Goal: Information Seeking & Learning: Understand process/instructions

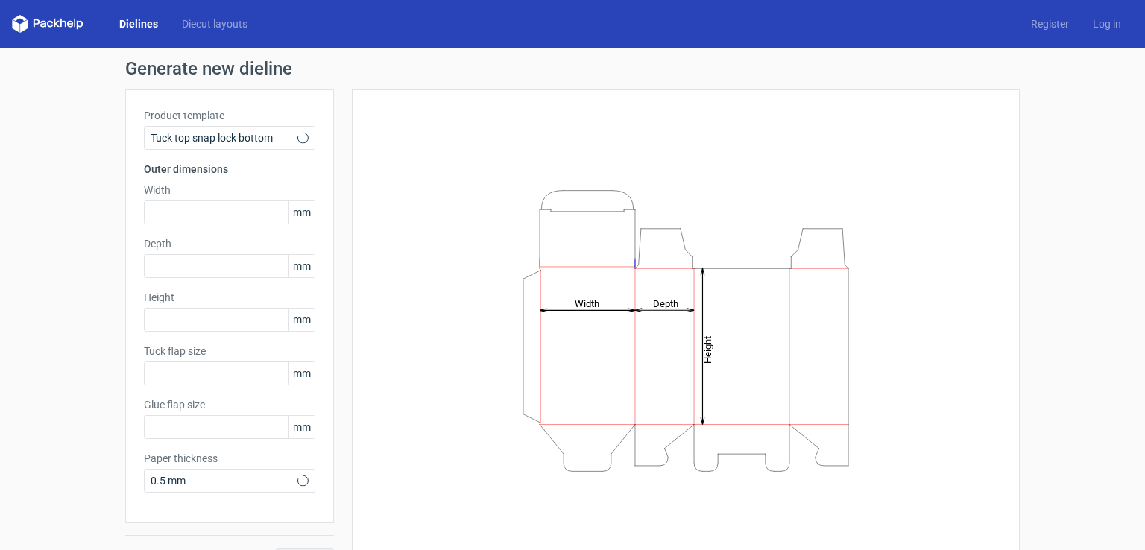
type input "15"
type input "10"
click at [274, 137] on span "Tuck top snap lock bottom" at bounding box center [224, 137] width 147 height 15
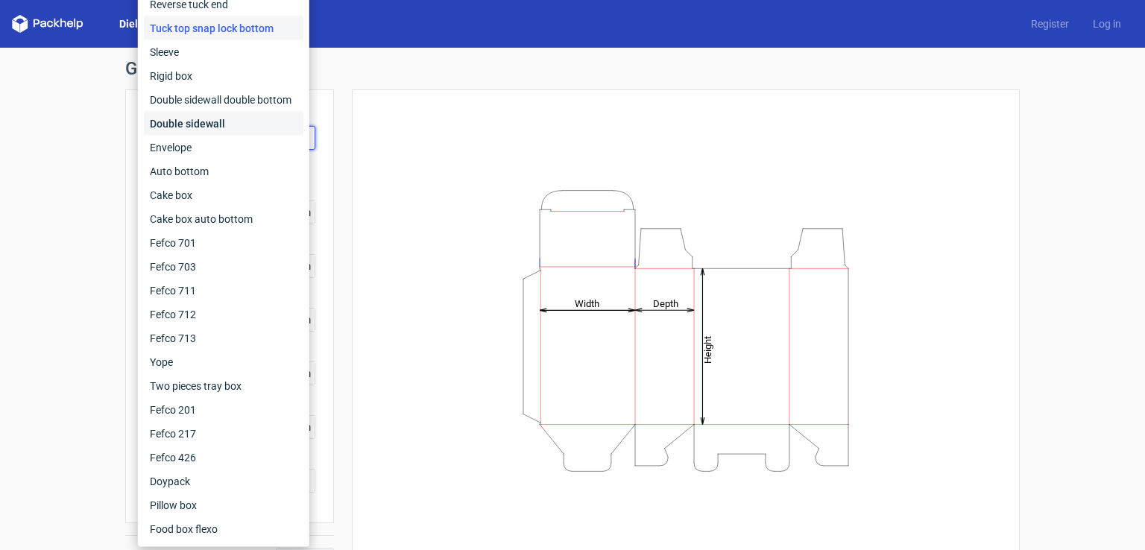
scroll to position [33, 0]
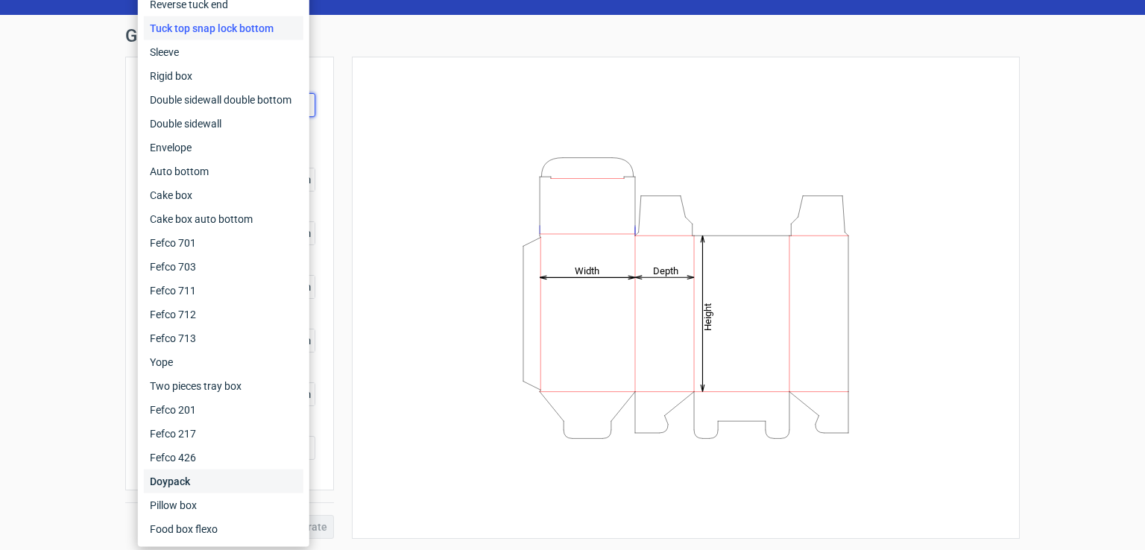
click at [203, 469] on div "Doypack" at bounding box center [223, 481] width 159 height 24
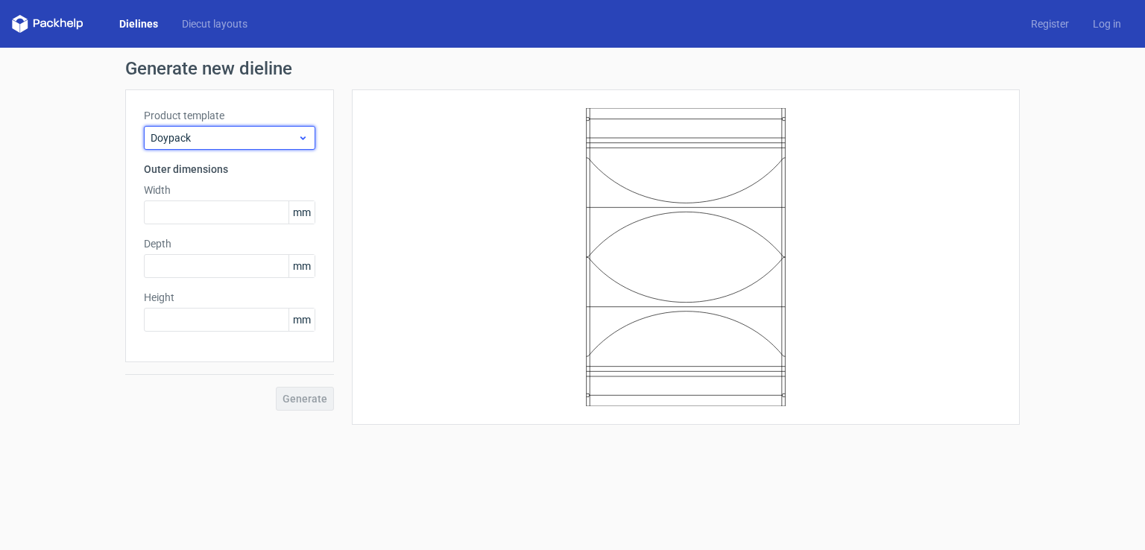
click at [294, 142] on span "Doypack" at bounding box center [224, 137] width 147 height 15
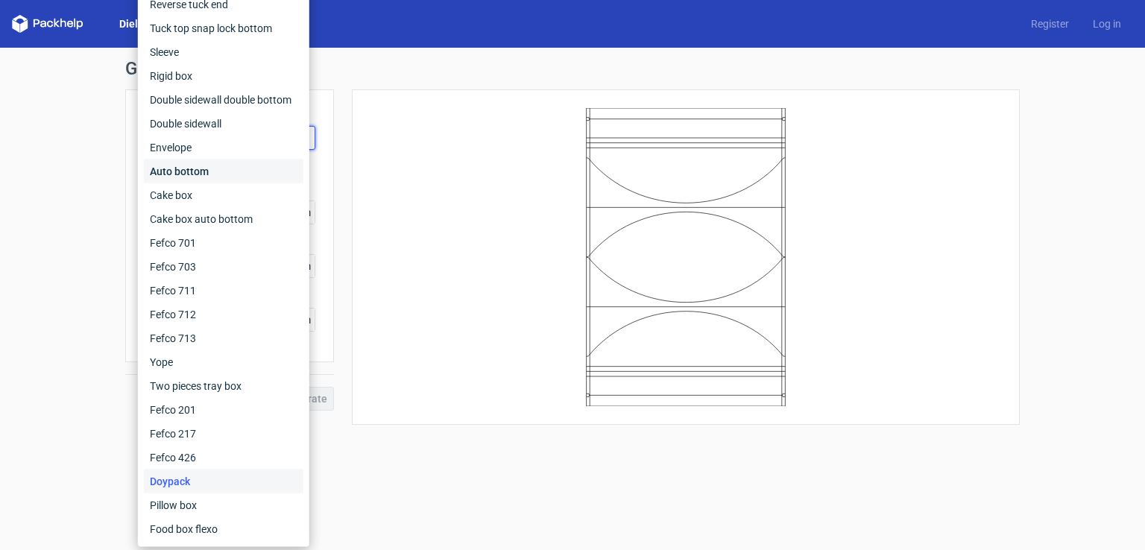
click at [198, 165] on div "Auto bottom" at bounding box center [223, 171] width 159 height 24
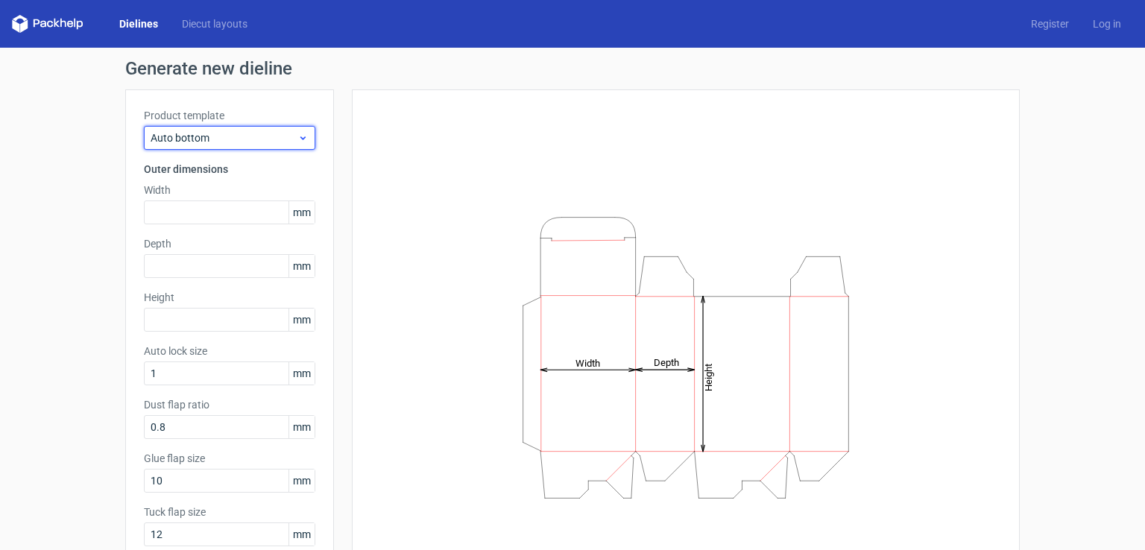
click at [256, 133] on span "Auto bottom" at bounding box center [224, 137] width 147 height 15
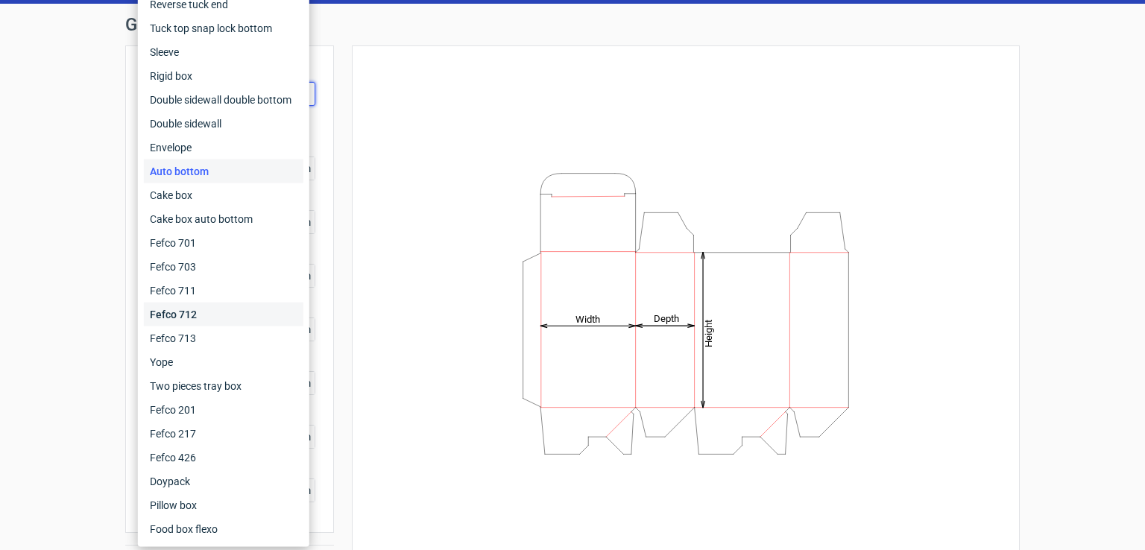
scroll to position [86, 0]
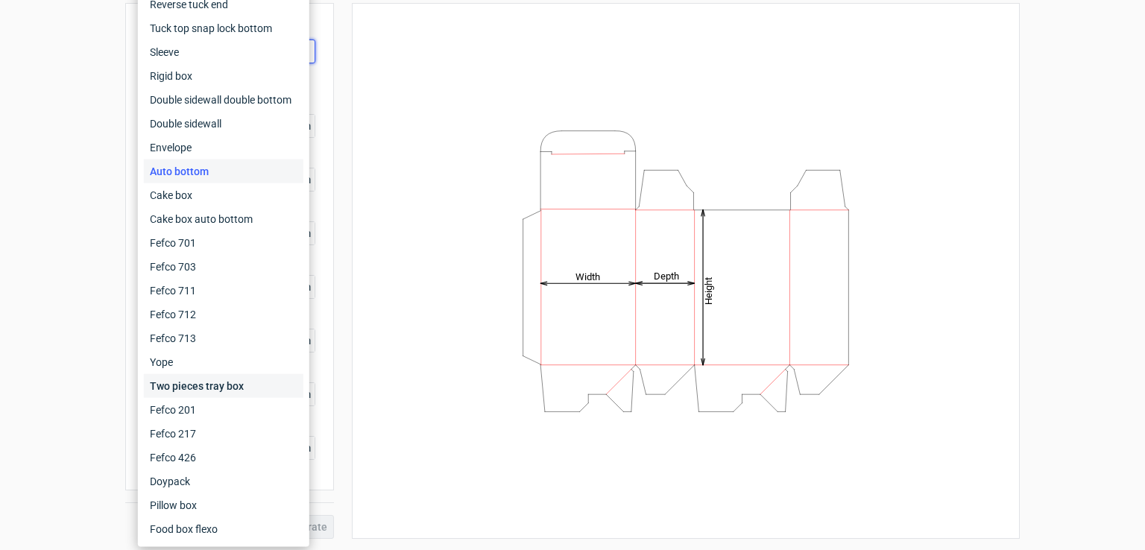
click at [199, 385] on div "Two pieces tray box" at bounding box center [223, 386] width 159 height 24
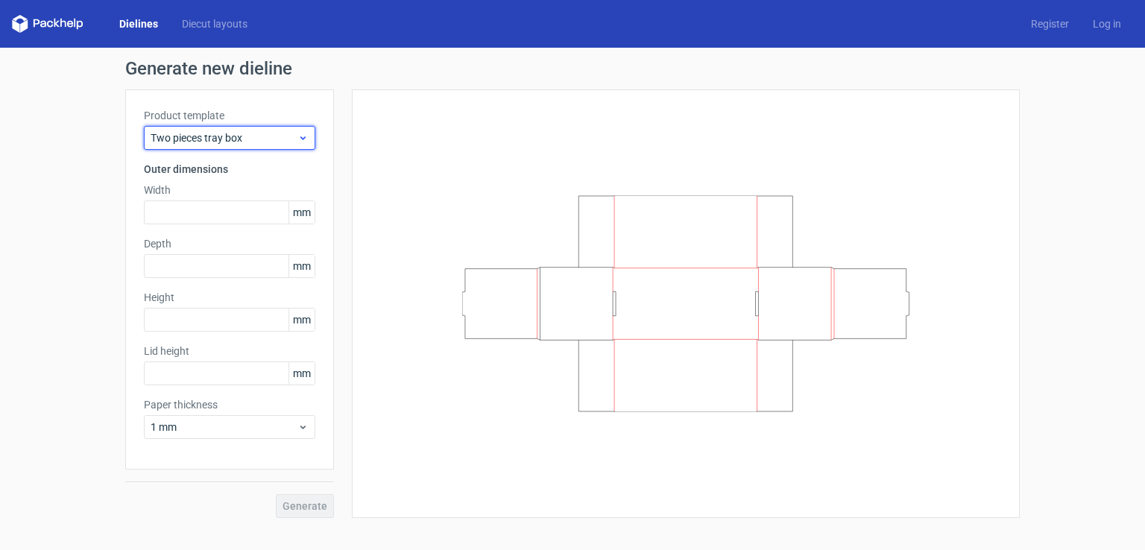
click at [262, 138] on span "Two pieces tray box" at bounding box center [224, 137] width 147 height 15
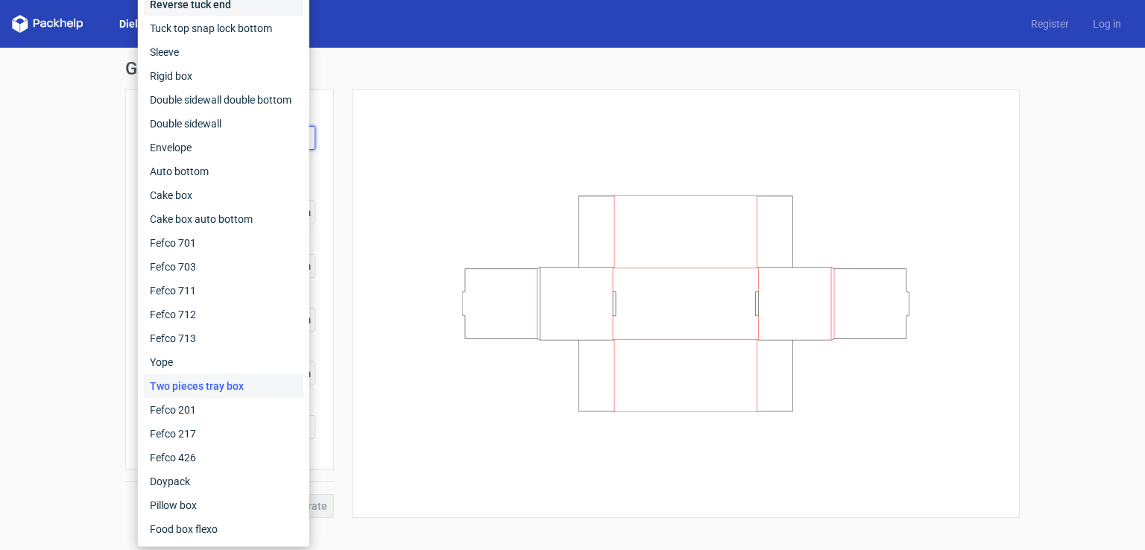
click at [189, 1] on div "Reverse tuck end" at bounding box center [223, 5] width 159 height 24
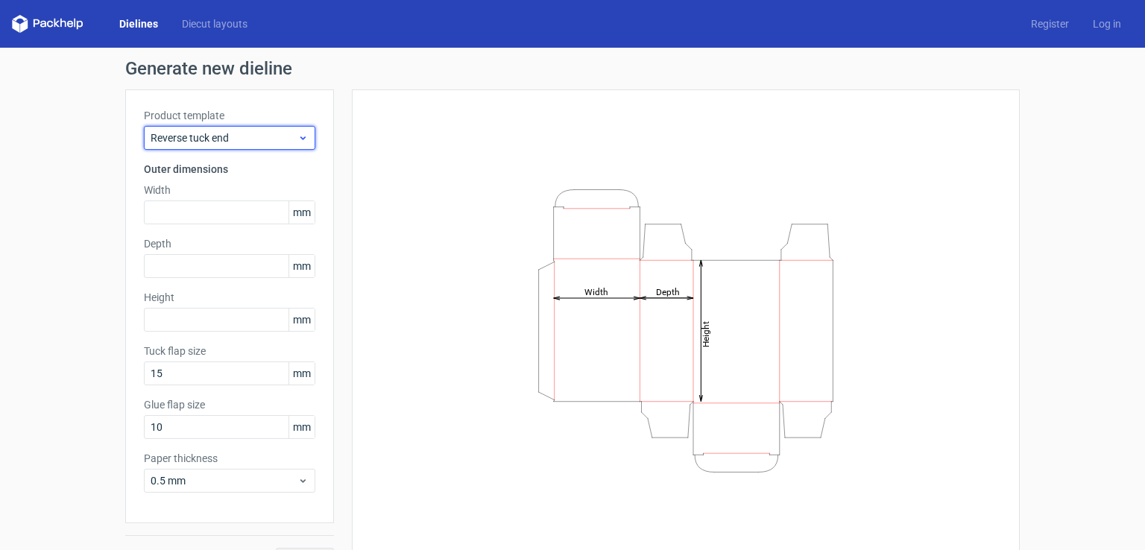
click at [279, 136] on span "Reverse tuck end" at bounding box center [224, 137] width 147 height 15
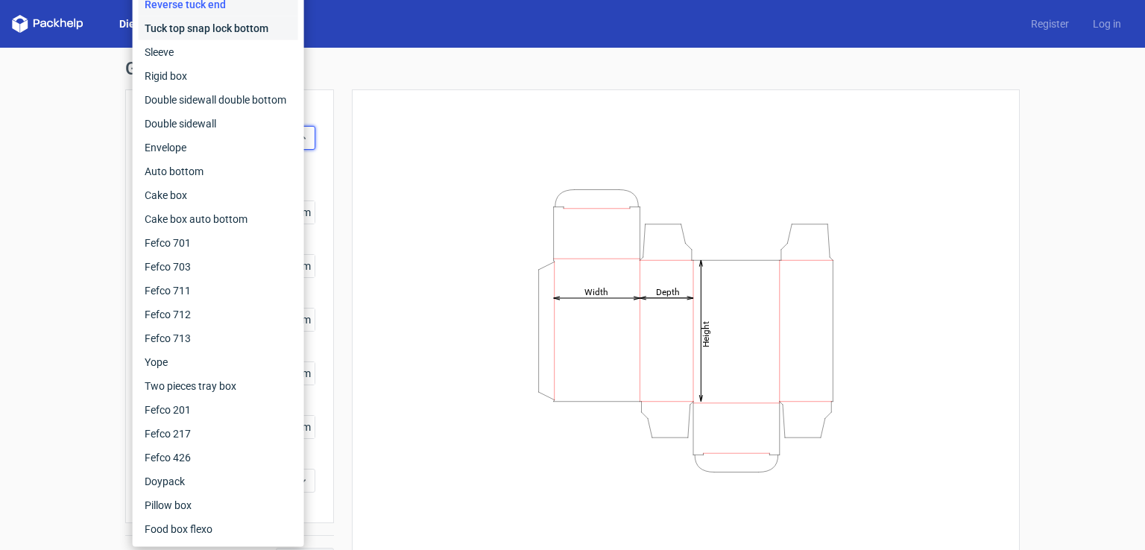
click at [182, 19] on div "Tuck top snap lock bottom" at bounding box center [218, 28] width 159 height 24
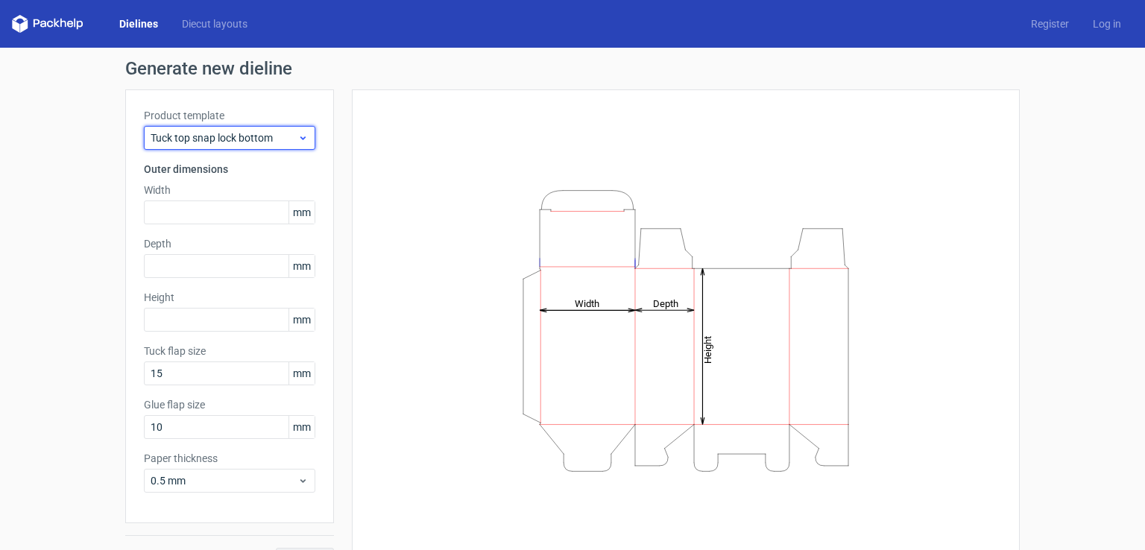
click at [258, 134] on span "Tuck top snap lock bottom" at bounding box center [224, 137] width 147 height 15
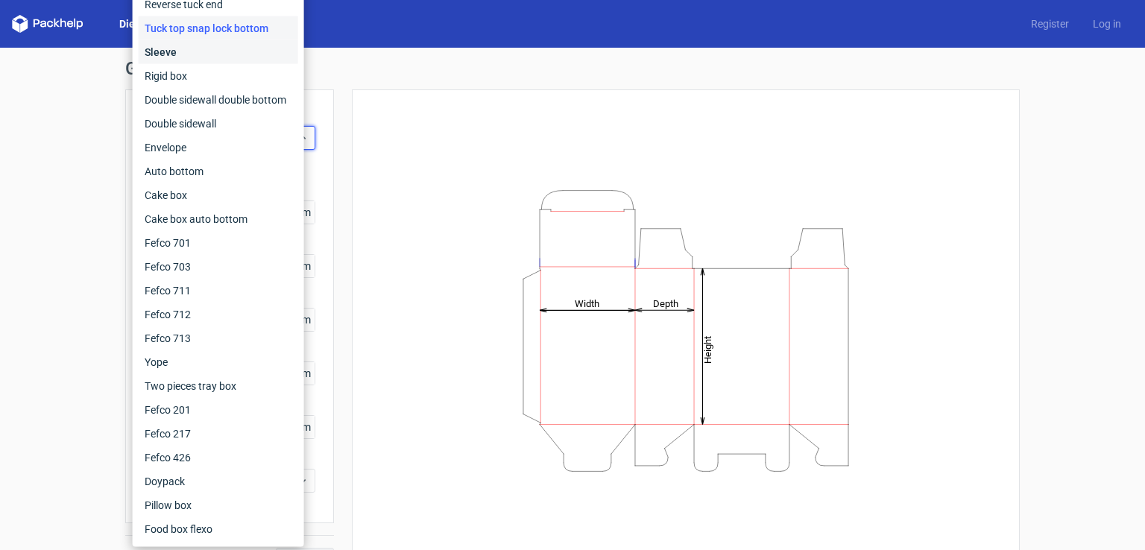
click at [168, 46] on div "Sleeve" at bounding box center [218, 52] width 159 height 24
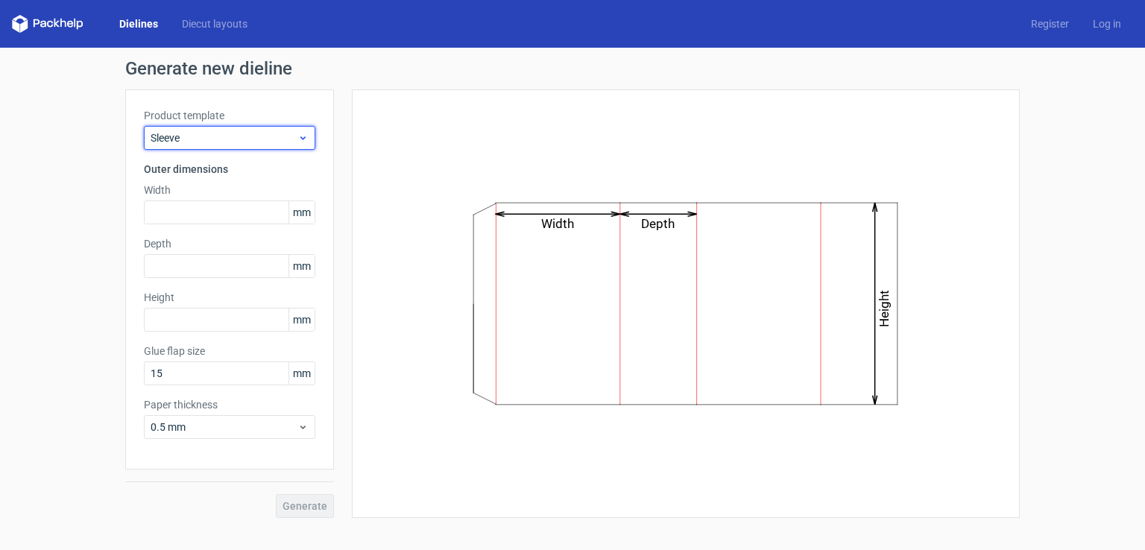
click at [262, 133] on span "Sleeve" at bounding box center [224, 137] width 147 height 15
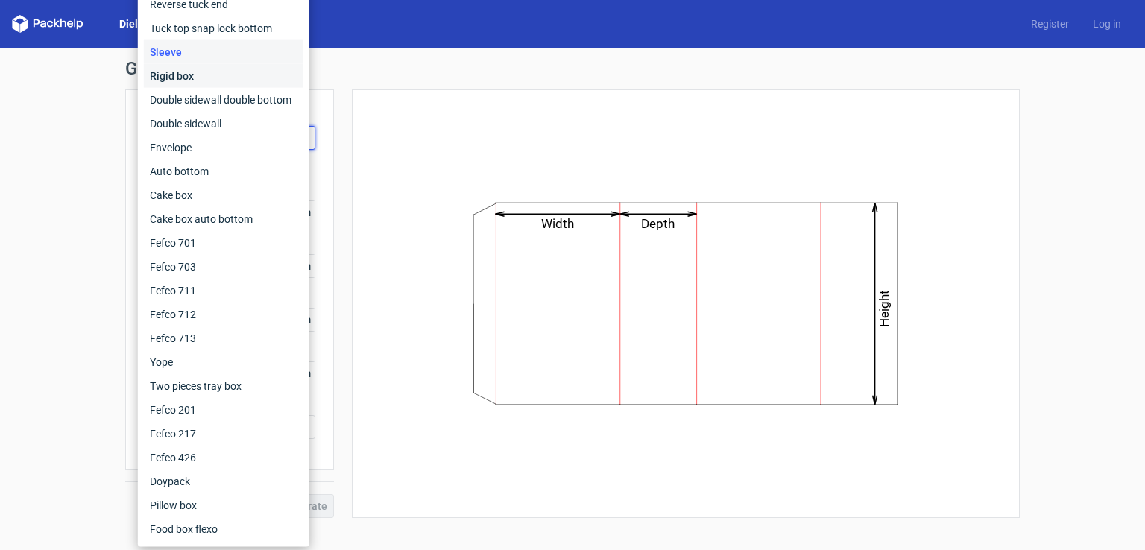
click at [180, 77] on div "Rigid box" at bounding box center [223, 76] width 159 height 24
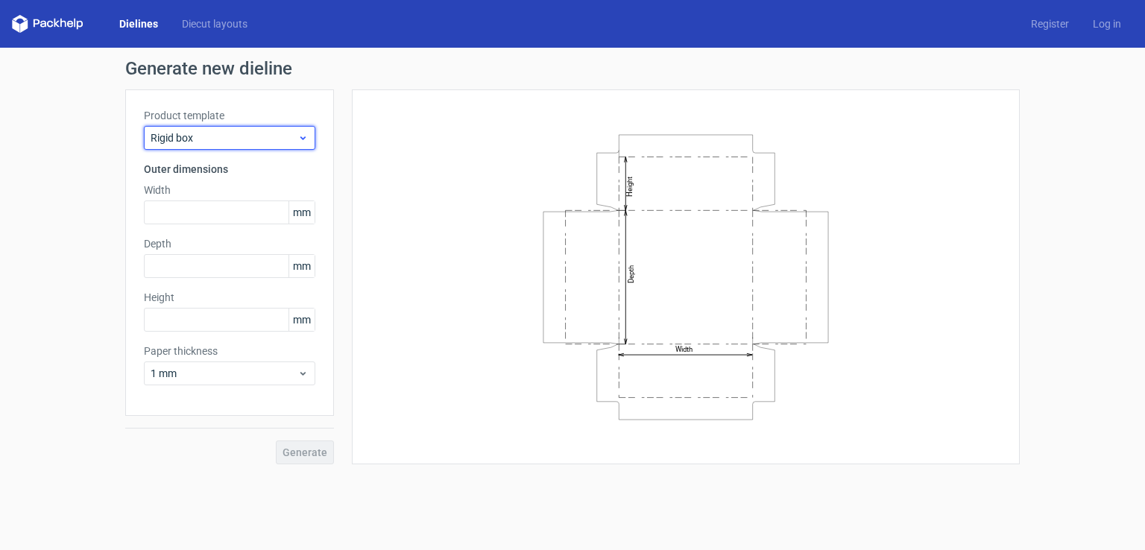
click at [262, 133] on span "Rigid box" at bounding box center [224, 137] width 147 height 15
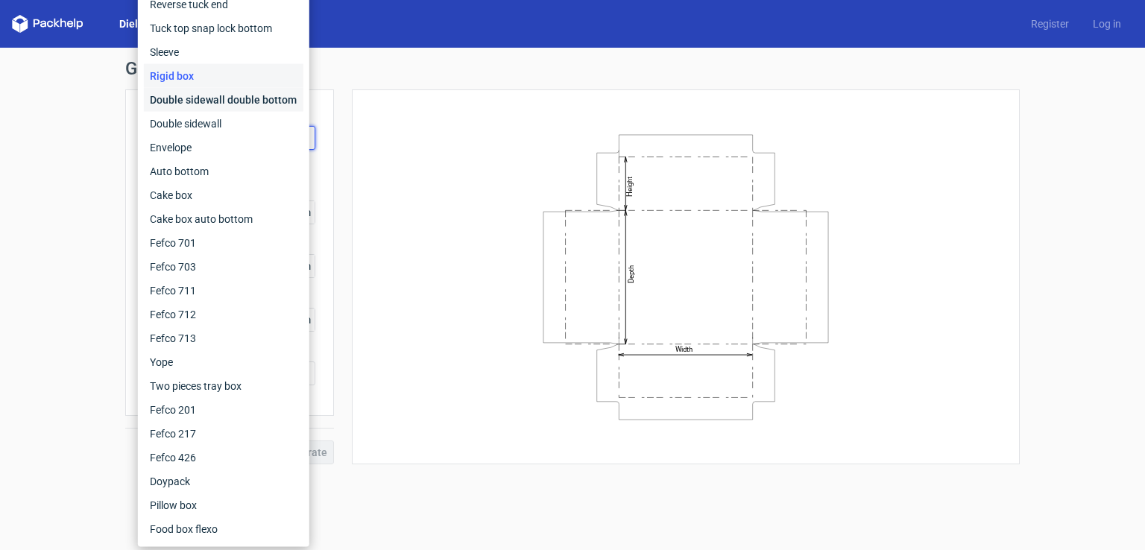
click at [227, 101] on div "Double sidewall double bottom" at bounding box center [223, 100] width 159 height 24
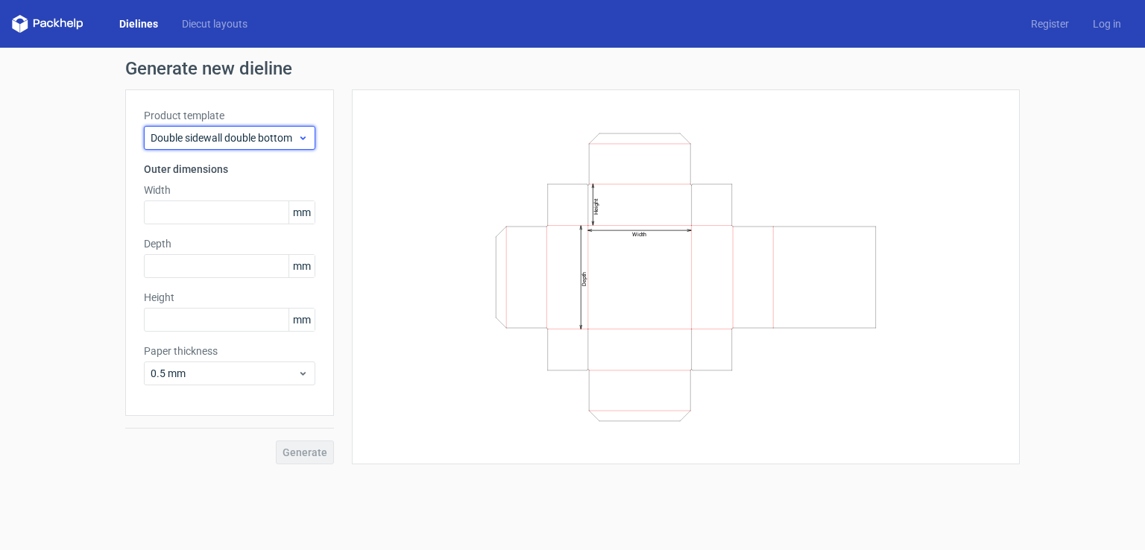
click at [252, 135] on span "Double sidewall double bottom" at bounding box center [224, 137] width 147 height 15
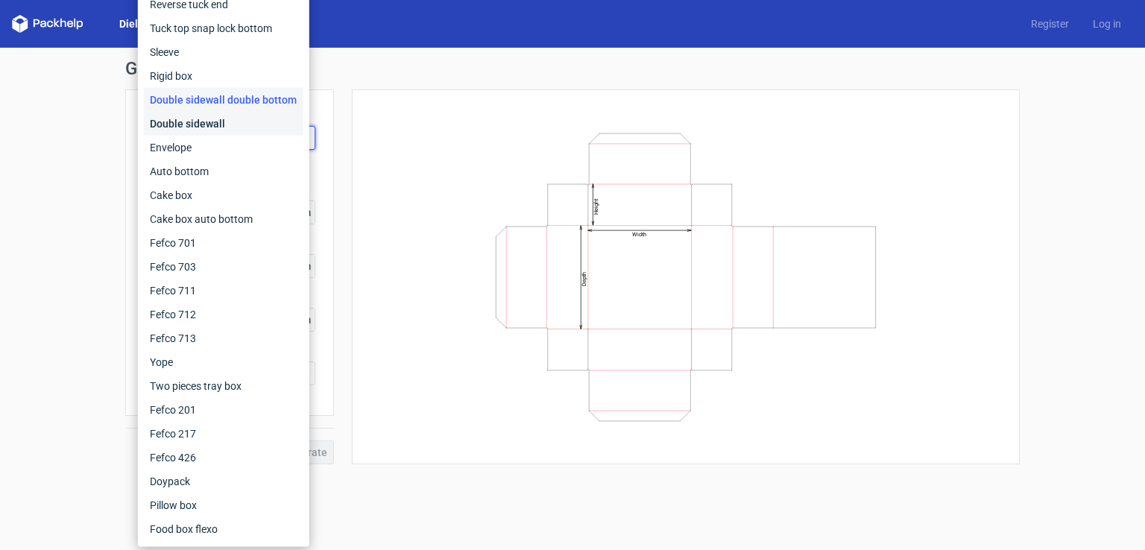
click at [225, 129] on div "Double sidewall" at bounding box center [223, 124] width 159 height 24
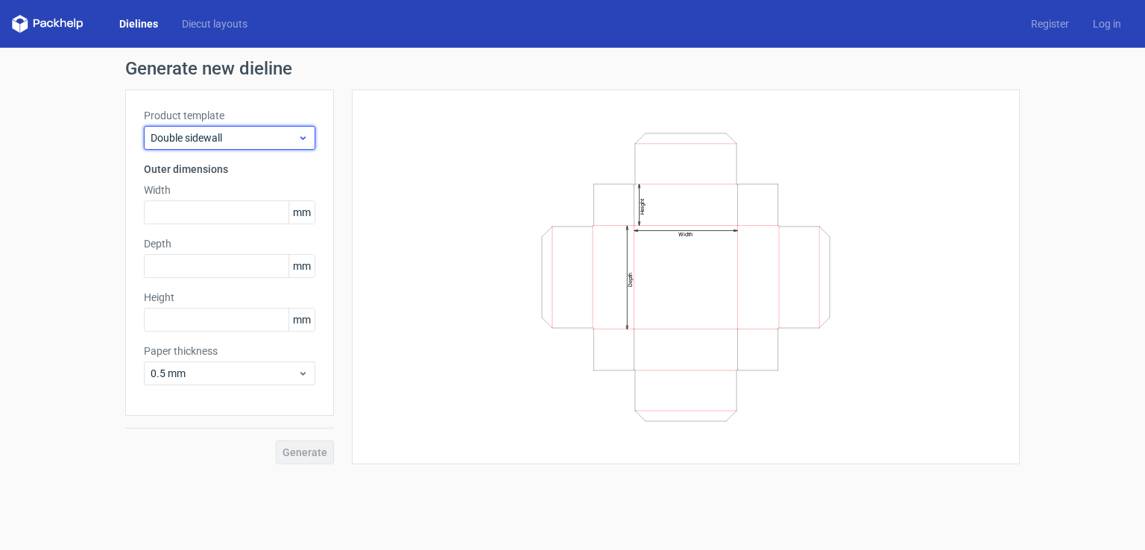
click at [270, 134] on span "Double sidewall" at bounding box center [224, 137] width 147 height 15
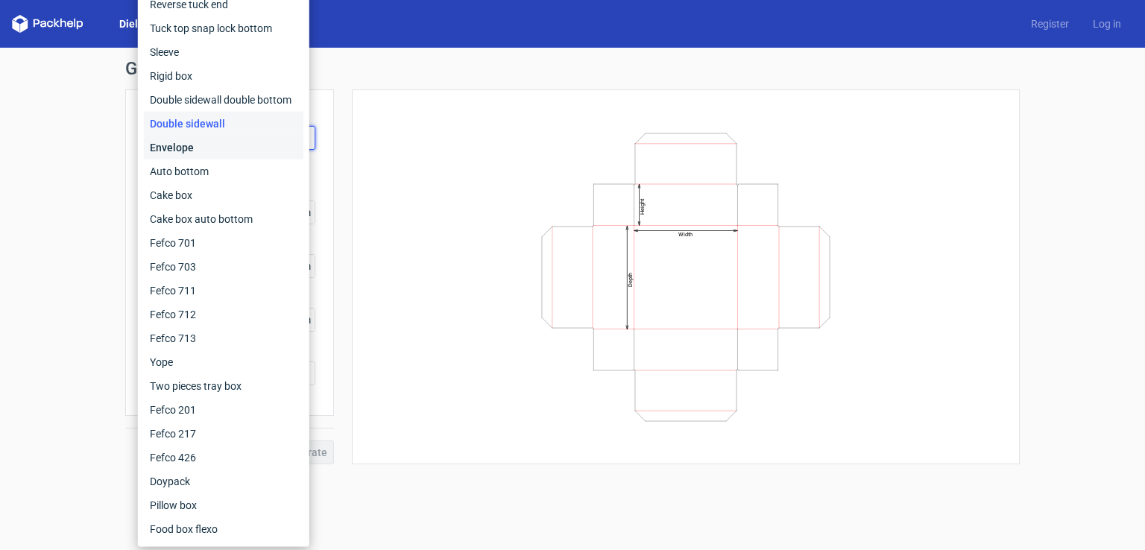
click at [222, 148] on div "Envelope" at bounding box center [223, 148] width 159 height 24
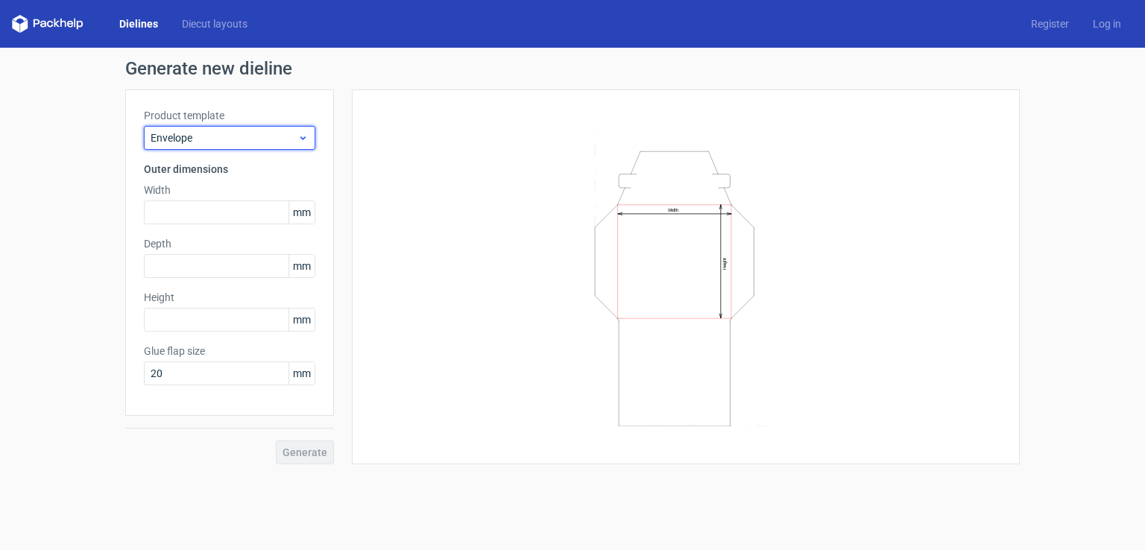
click at [259, 133] on span "Envelope" at bounding box center [224, 137] width 147 height 15
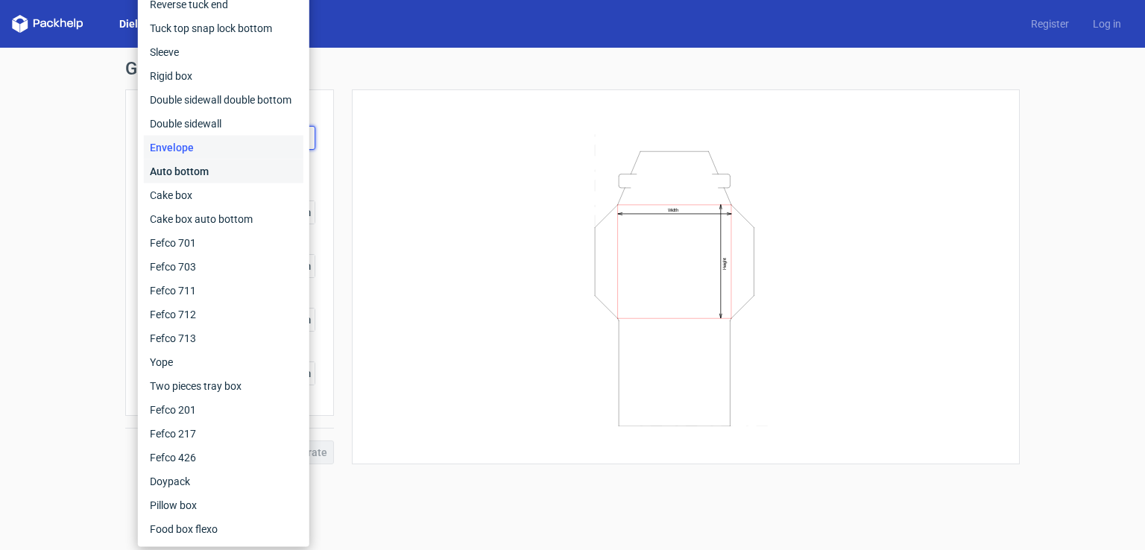
click at [194, 171] on div "Auto bottom" at bounding box center [223, 171] width 159 height 24
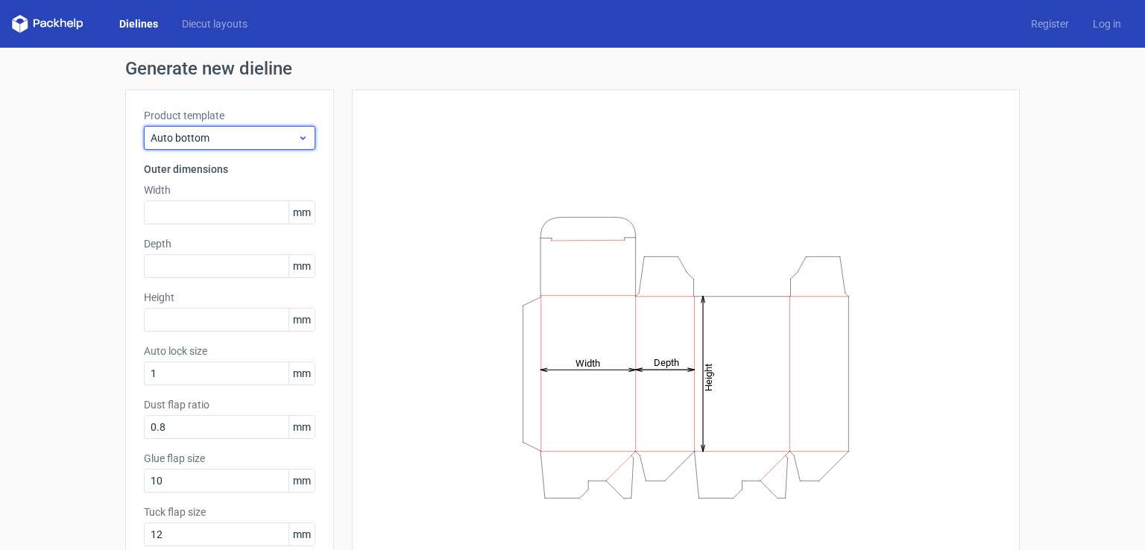
click at [253, 147] on div "Auto bottom" at bounding box center [229, 138] width 171 height 24
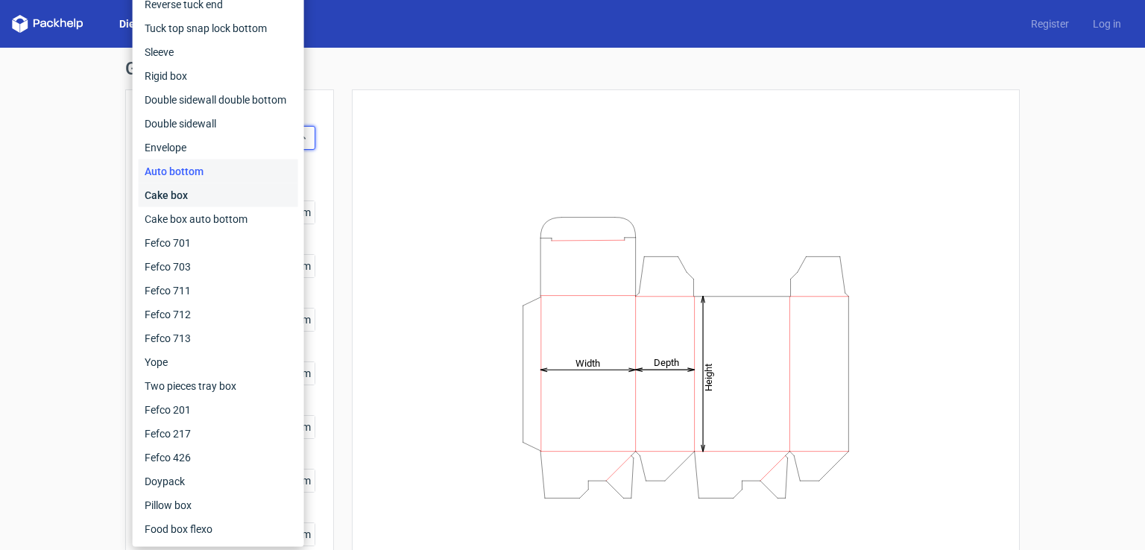
click at [207, 194] on div "Cake box" at bounding box center [218, 195] width 159 height 24
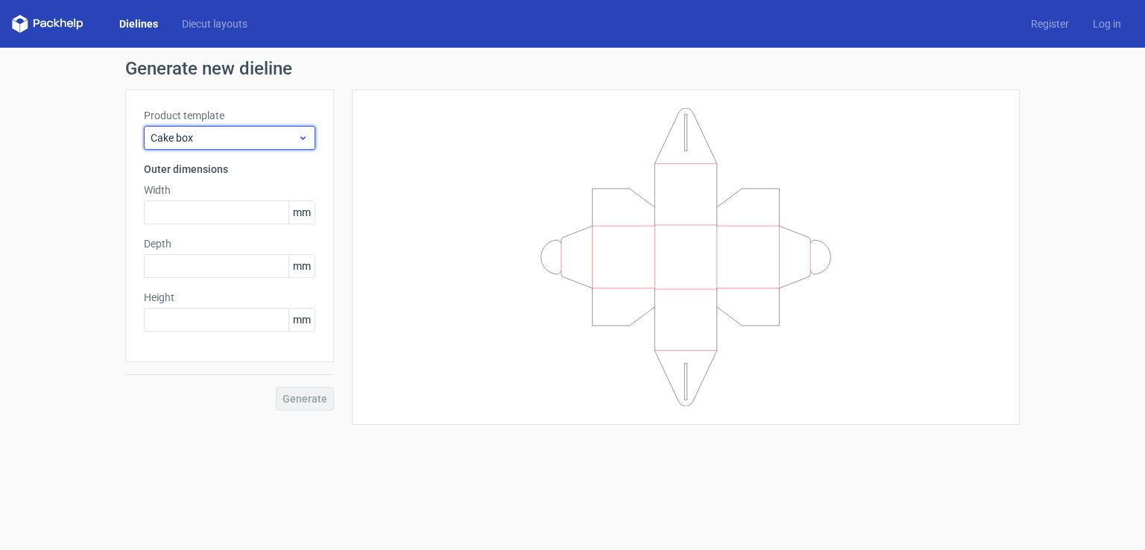
click at [279, 135] on span "Cake box" at bounding box center [224, 137] width 147 height 15
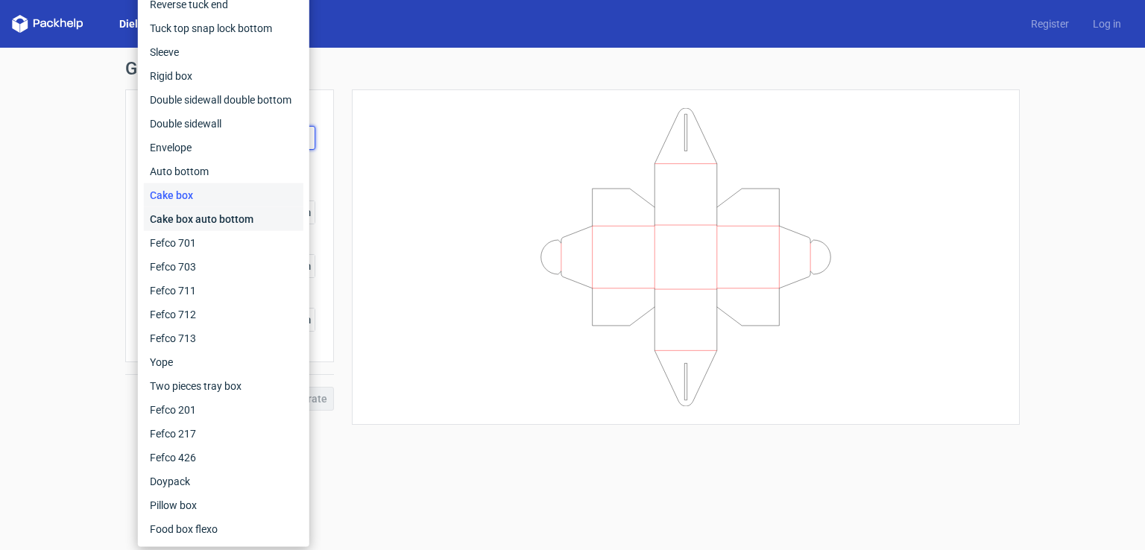
click at [196, 218] on div "Cake box auto bottom" at bounding box center [223, 219] width 159 height 24
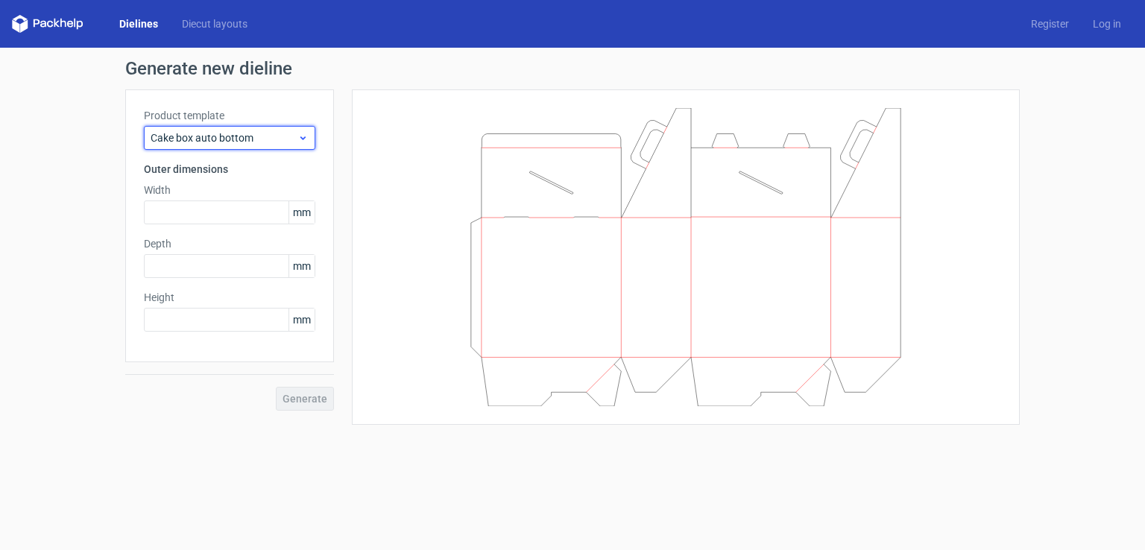
click at [283, 139] on span "Cake box auto bottom" at bounding box center [224, 137] width 147 height 15
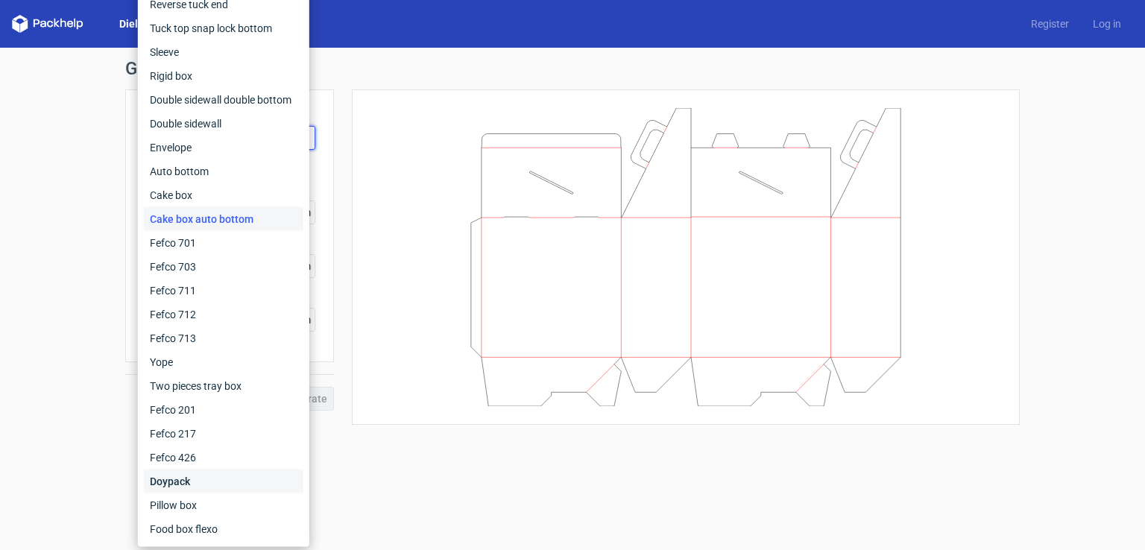
drag, startPoint x: 206, startPoint y: 476, endPoint x: 209, endPoint y: 457, distance: 19.7
click at [206, 475] on div "Doypack" at bounding box center [223, 481] width 159 height 24
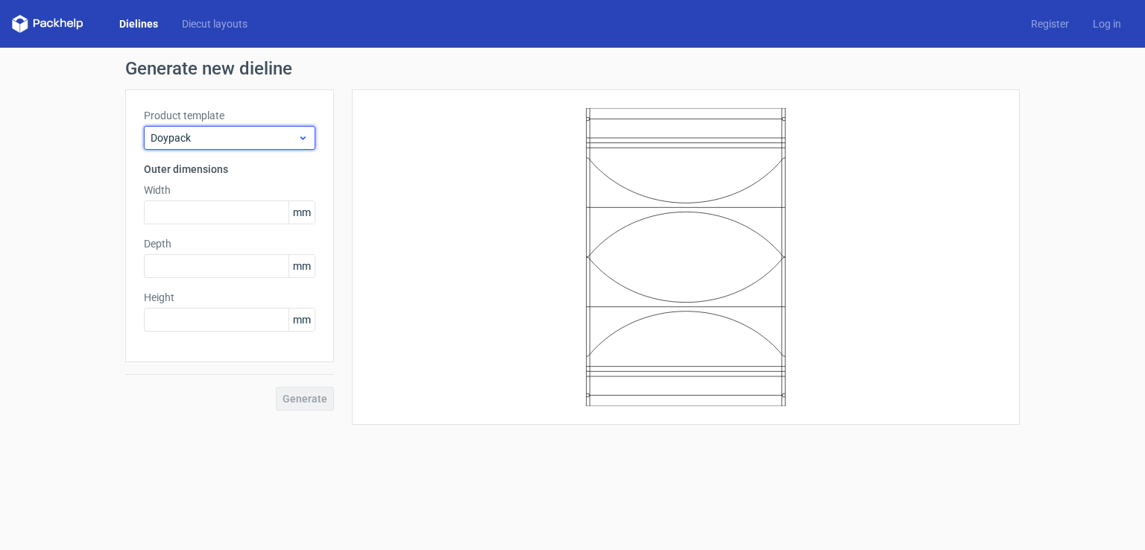
click at [300, 138] on icon at bounding box center [302, 138] width 11 height 12
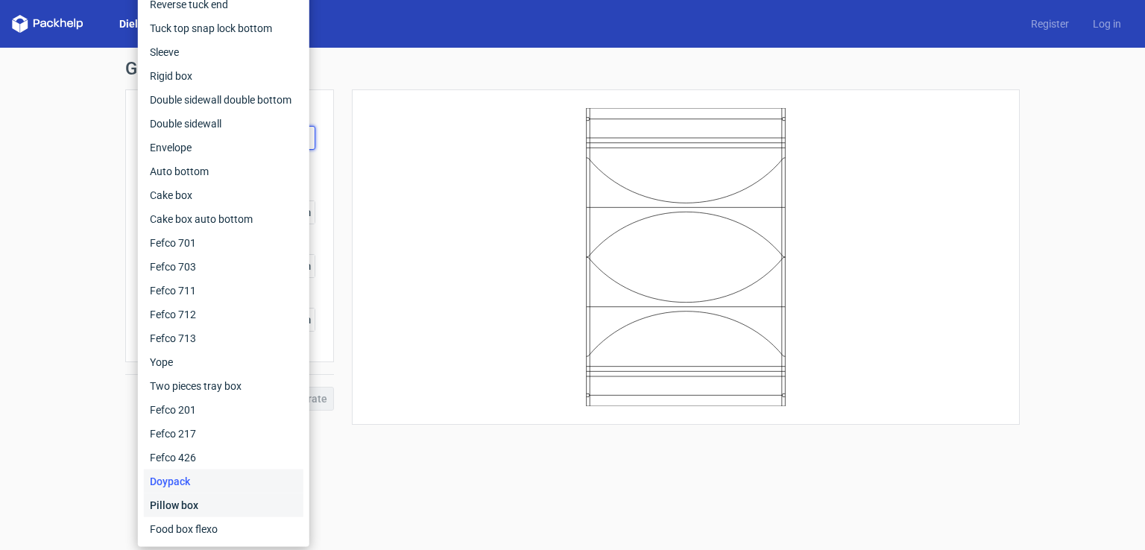
click at [196, 500] on div "Pillow box" at bounding box center [223, 505] width 159 height 24
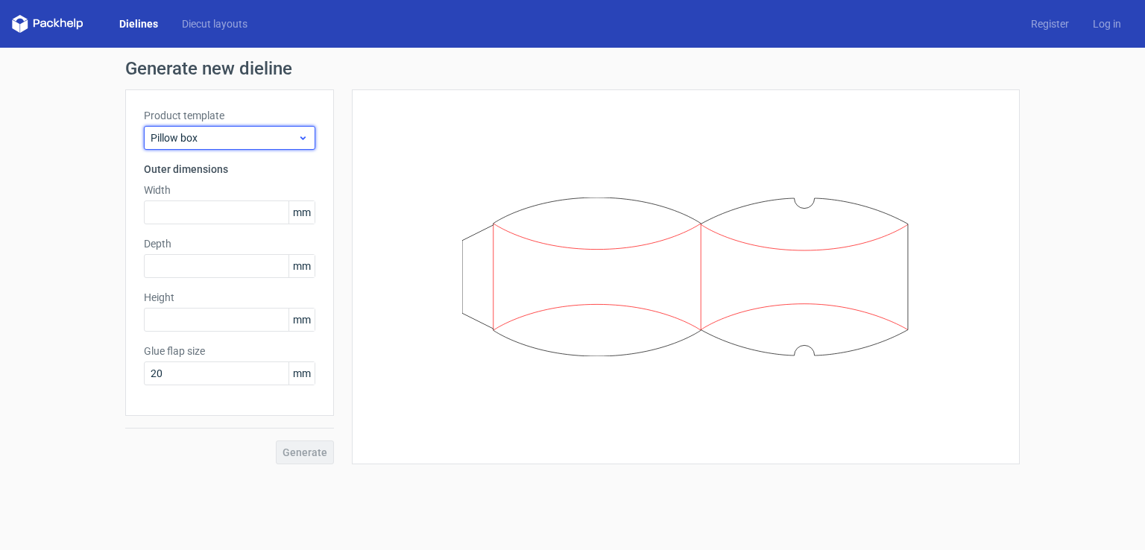
click at [298, 133] on icon at bounding box center [302, 138] width 11 height 12
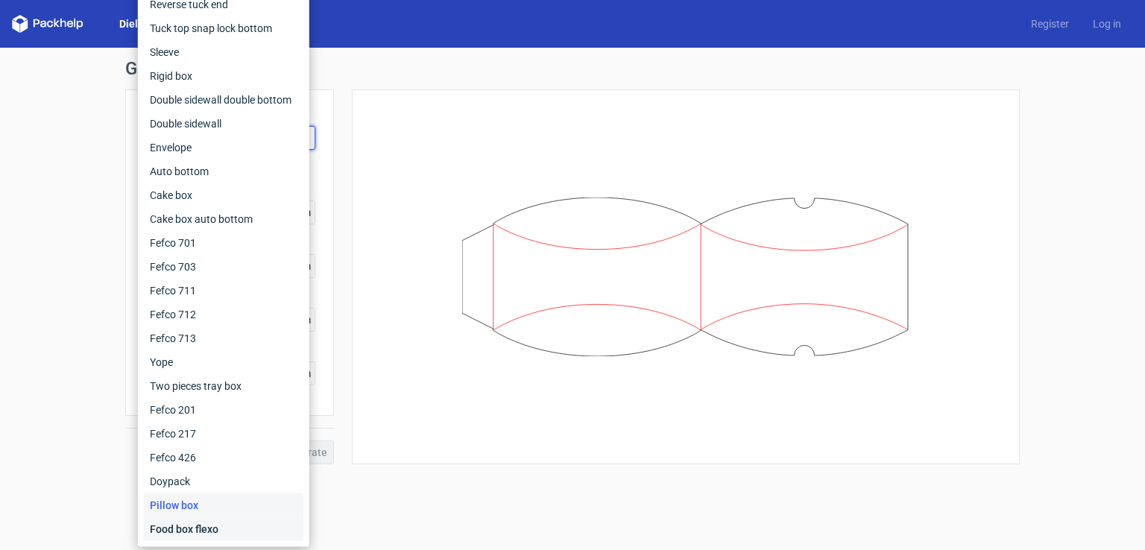
click at [230, 534] on div "Food box flexo" at bounding box center [223, 529] width 159 height 24
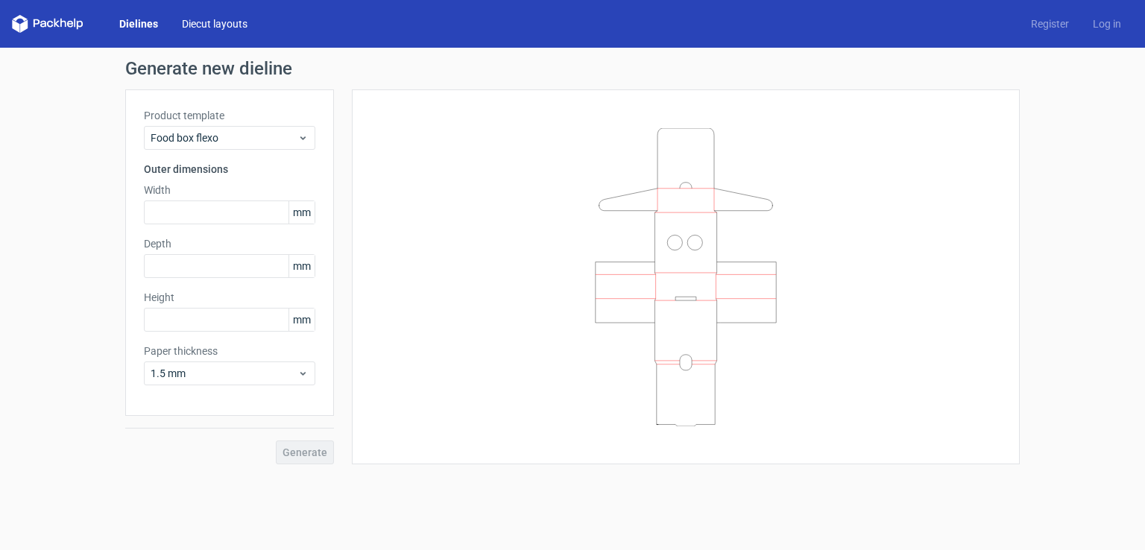
click at [227, 25] on link "Diecut layouts" at bounding box center [214, 23] width 89 height 15
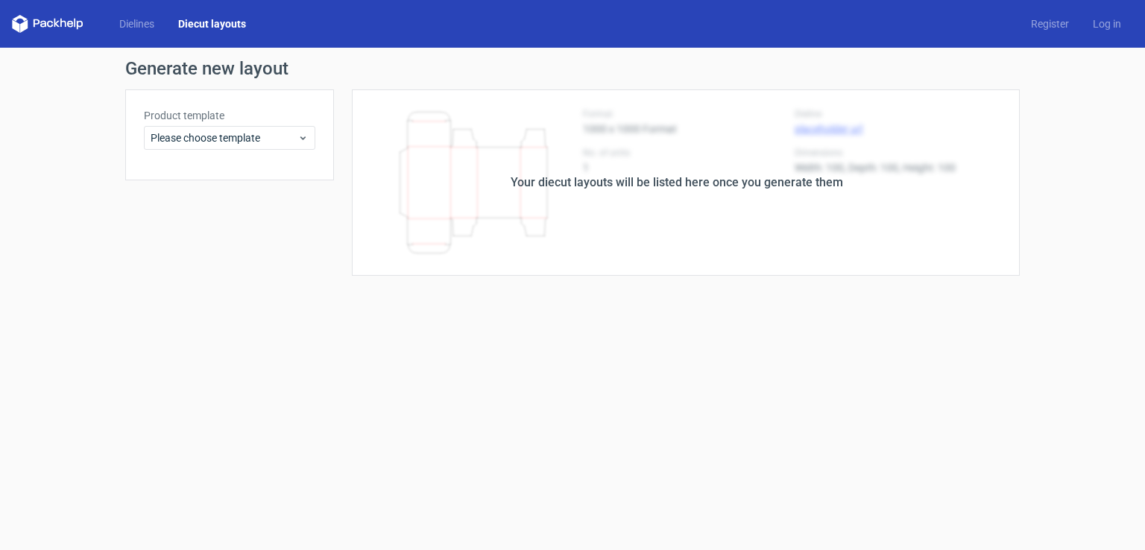
click at [188, 123] on div "Product template Please choose template" at bounding box center [229, 129] width 171 height 42
click at [190, 130] on span "Please choose template" at bounding box center [224, 137] width 147 height 15
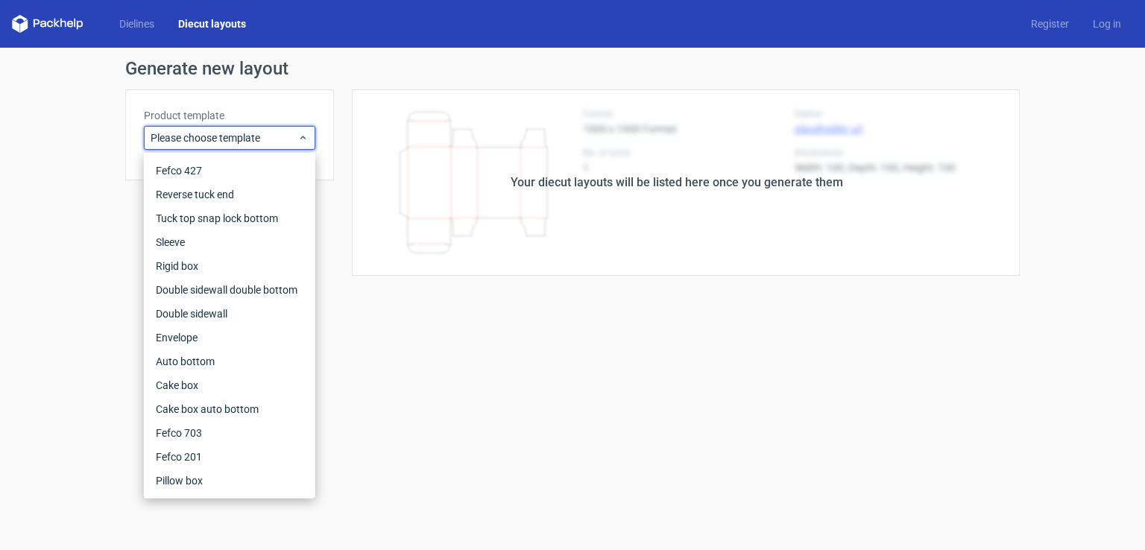
click at [429, 421] on form "Generate new layout Product template Please choose template Your diecut layouts…" at bounding box center [572, 299] width 1145 height 502
